Goal: Navigation & Orientation: Understand site structure

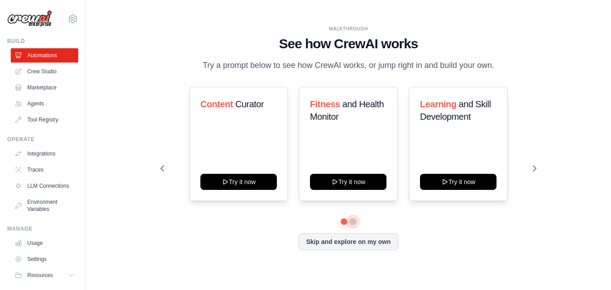
click at [351, 222] on button at bounding box center [352, 221] width 7 height 7
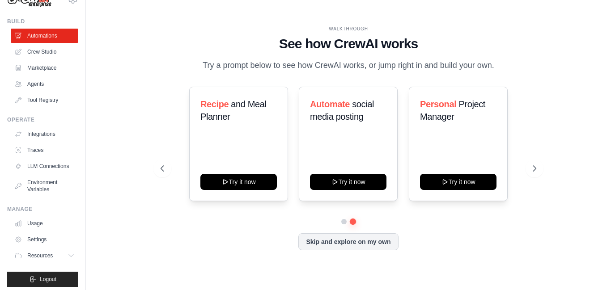
scroll to position [31, 0]
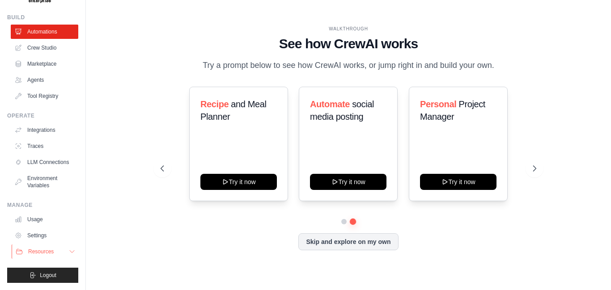
click at [51, 246] on button "Resources" at bounding box center [46, 252] width 68 height 14
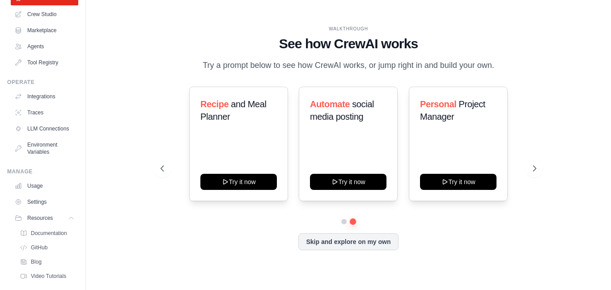
scroll to position [34, 0]
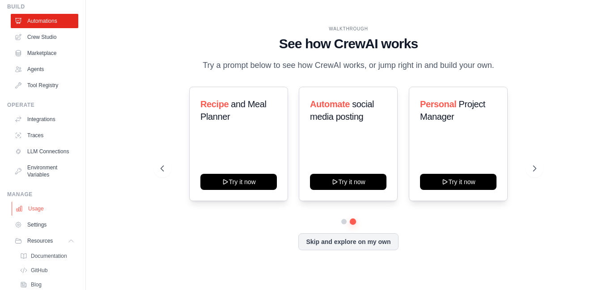
click at [43, 215] on link "Usage" at bounding box center [46, 209] width 68 height 14
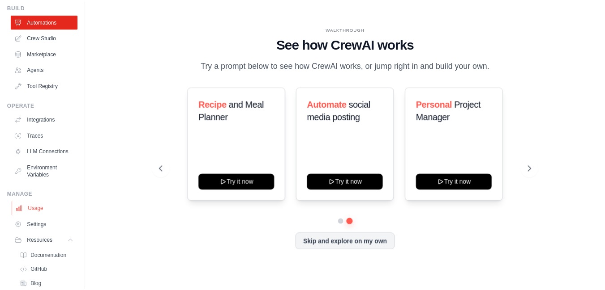
scroll to position [31, 0]
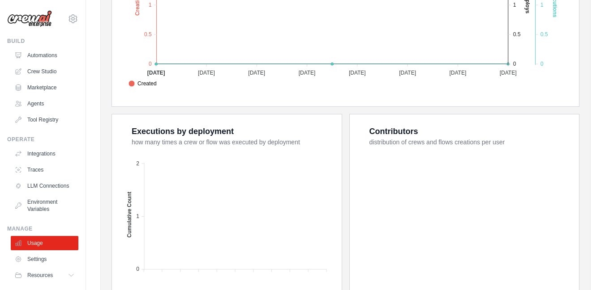
scroll to position [90, 0]
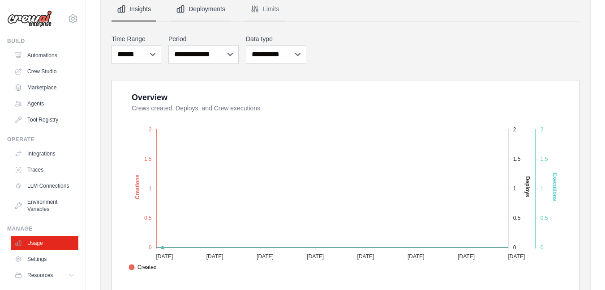
click at [211, 13] on button "Deployments" at bounding box center [200, 9] width 60 height 24
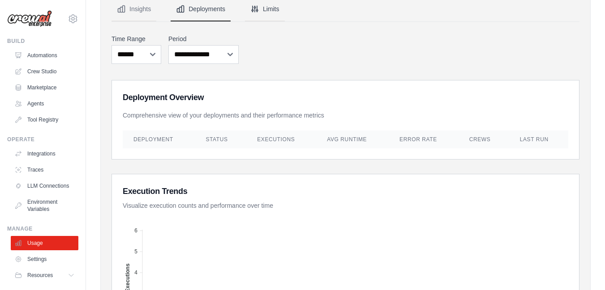
click at [264, 1] on button "Limits" at bounding box center [265, 9] width 40 height 24
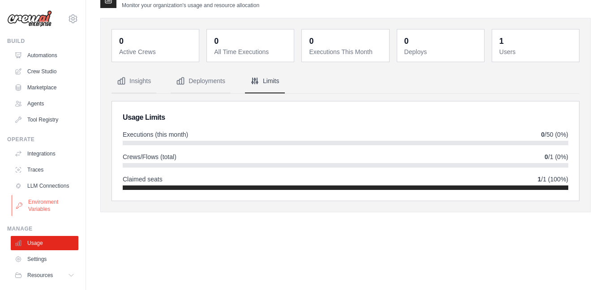
click at [43, 213] on link "Environment Variables" at bounding box center [46, 205] width 68 height 21
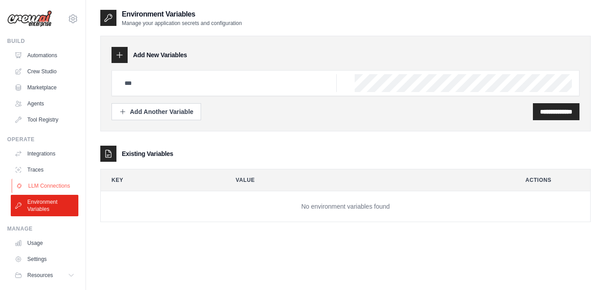
click at [47, 190] on link "LLM Connections" at bounding box center [46, 186] width 68 height 14
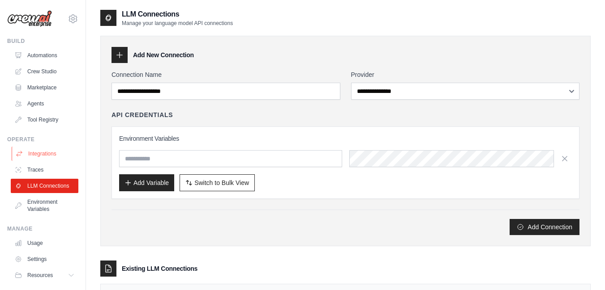
click at [35, 158] on link "Integrations" at bounding box center [46, 154] width 68 height 14
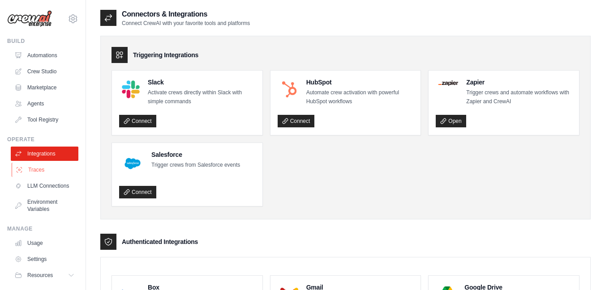
click at [41, 171] on link "Traces" at bounding box center [46, 170] width 68 height 14
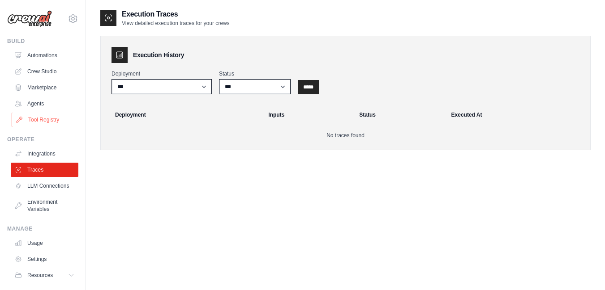
click at [53, 119] on link "Tool Registry" at bounding box center [46, 120] width 68 height 14
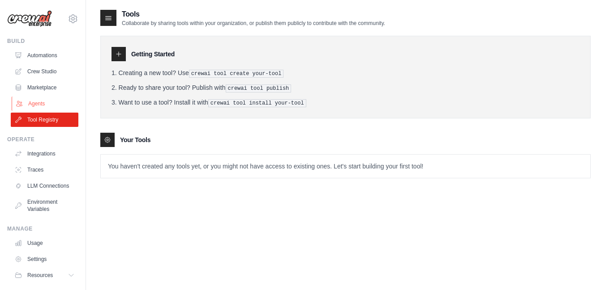
click at [60, 102] on link "Agents" at bounding box center [46, 104] width 68 height 14
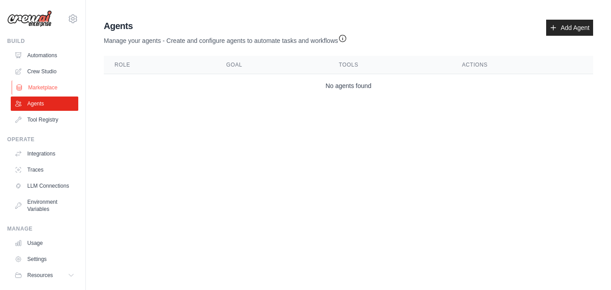
click at [55, 90] on link "Marketplace" at bounding box center [46, 88] width 68 height 14
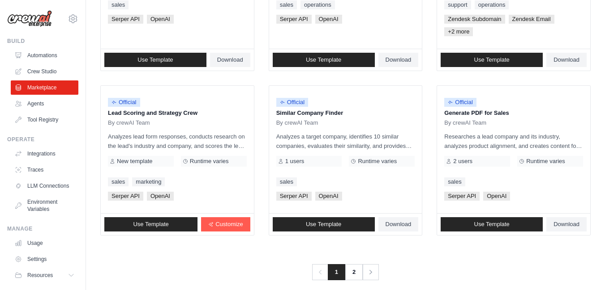
scroll to position [564, 0]
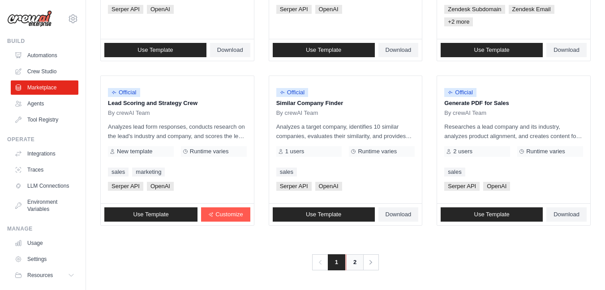
click at [348, 265] on link "2" at bounding box center [354, 263] width 18 height 16
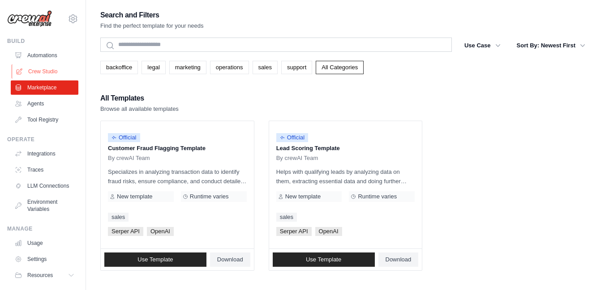
click at [42, 75] on link "Crew Studio" at bounding box center [46, 71] width 68 height 14
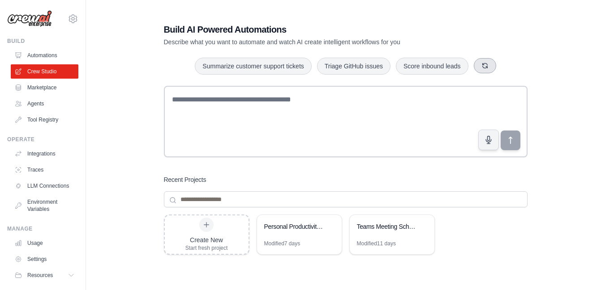
click at [481, 63] on icon "button" at bounding box center [484, 65] width 7 height 7
click at [481, 63] on icon "button" at bounding box center [477, 65] width 7 height 7
click at [481, 63] on button "button" at bounding box center [486, 65] width 22 height 15
click at [481, 63] on icon "button" at bounding box center [481, 65] width 7 height 7
